Goal: Task Accomplishment & Management: Use online tool/utility

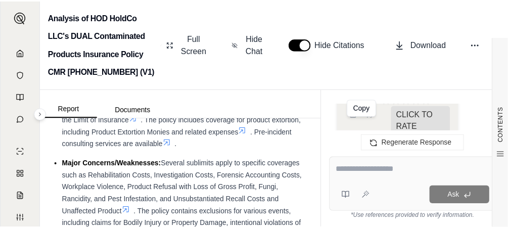
scroll to position [202, 0]
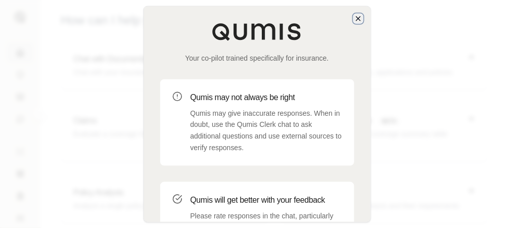
click at [360, 15] on icon "button" at bounding box center [358, 18] width 8 height 8
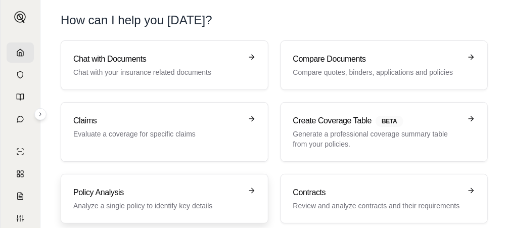
click at [198, 192] on h3 "Policy Analysis" at bounding box center [157, 192] width 168 height 12
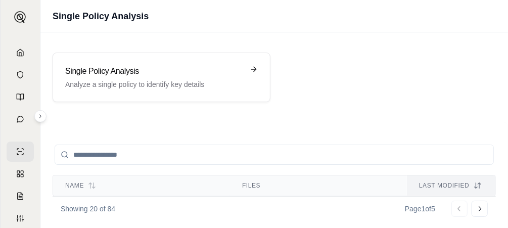
scroll to position [5, 0]
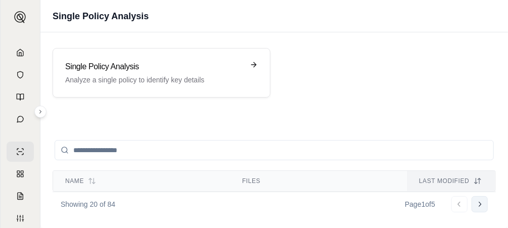
click at [478, 203] on icon at bounding box center [479, 204] width 8 height 8
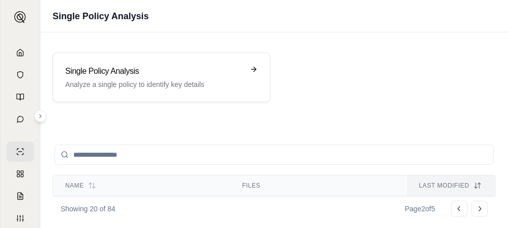
click at [164, 150] on input "search" at bounding box center [274, 154] width 439 height 20
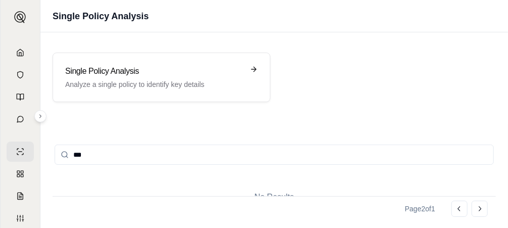
type input "***"
click at [483, 208] on icon at bounding box center [479, 209] width 8 height 8
click at [462, 207] on icon at bounding box center [459, 209] width 8 height 8
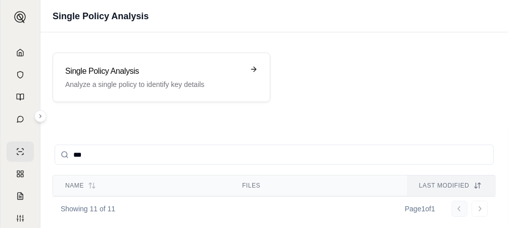
click at [462, 207] on div "Go to first page Go to previous page Go to next page Go to last page" at bounding box center [467, 208] width 40 height 16
click at [17, 50] on icon at bounding box center [20, 52] width 8 height 8
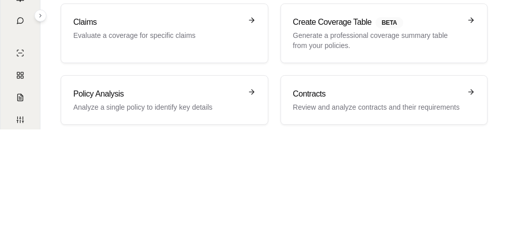
scroll to position [83, 0]
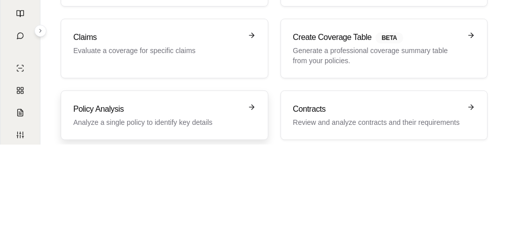
click at [249, 99] on link "Policy Analysis Analyze a single policy to identify key details" at bounding box center [165, 114] width 208 height 49
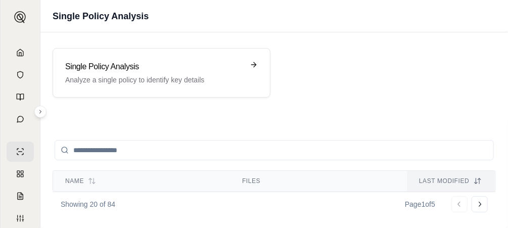
click at [133, 207] on div "Showing 20 of 84 Page 1 of 5 Go to first page Go to previous page Go to next pa…" at bounding box center [274, 203] width 443 height 25
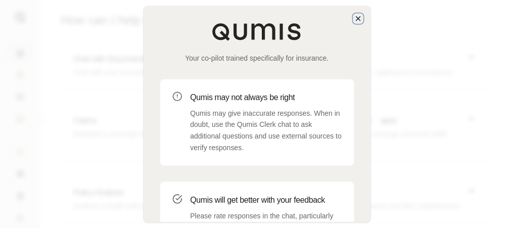
click at [357, 15] on icon "button" at bounding box center [358, 18] width 8 height 8
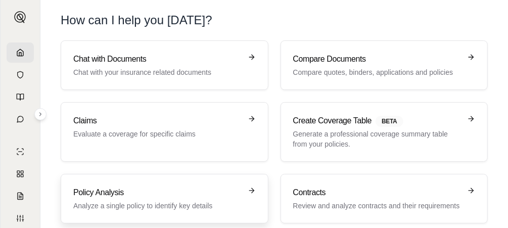
click at [141, 196] on h3 "Policy Analysis" at bounding box center [157, 192] width 168 height 12
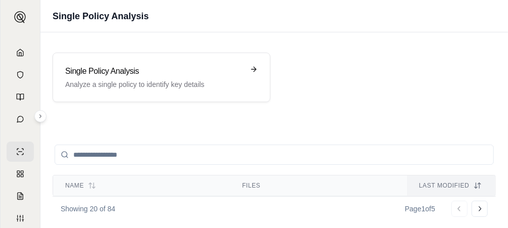
click at [112, 211] on p "Showing 20 of 84" at bounding box center [88, 209] width 55 height 10
click at [97, 205] on p "Showing 20 of 84" at bounding box center [88, 209] width 55 height 10
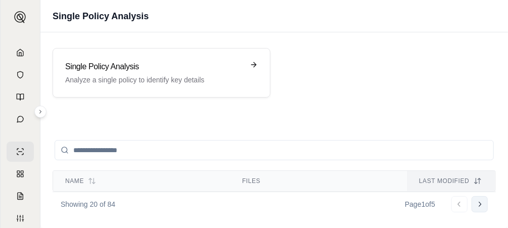
click at [477, 207] on icon at bounding box center [479, 204] width 8 height 8
